Goal: Navigation & Orientation: Find specific page/section

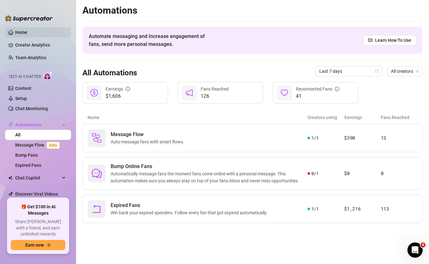
click at [25, 34] on link "Home" at bounding box center [21, 32] width 12 height 5
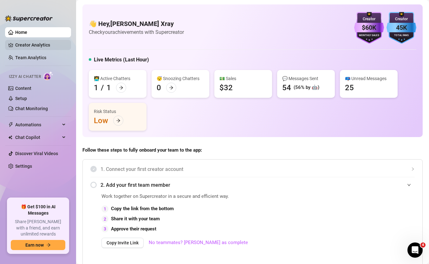
click at [32, 40] on link "Creator Analytics" at bounding box center [40, 45] width 51 height 10
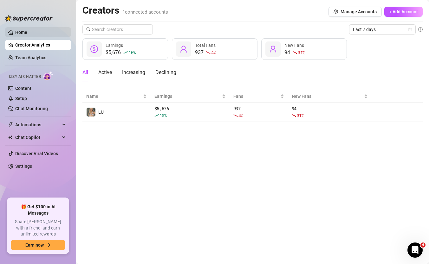
click at [19, 34] on link "Home" at bounding box center [21, 32] width 12 height 5
